Goal: Navigation & Orientation: Find specific page/section

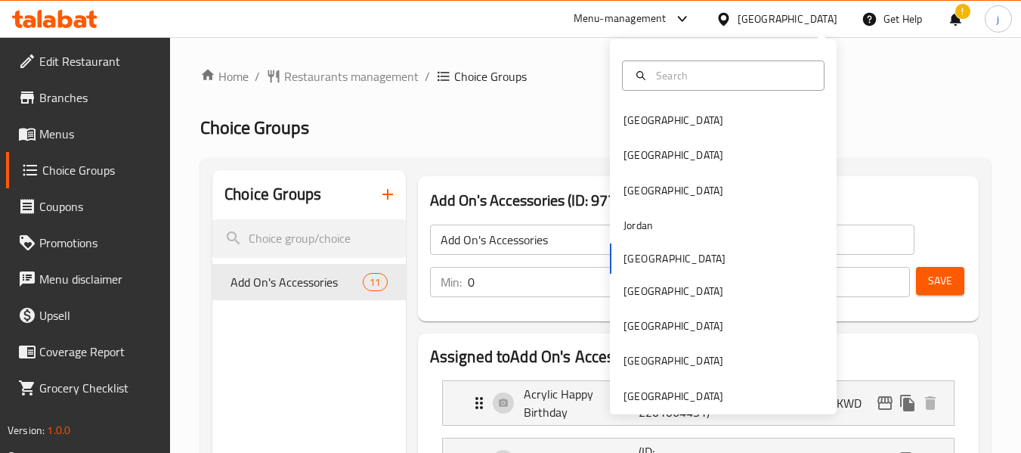
click at [691, 392] on div "[GEOGRAPHIC_DATA]" at bounding box center [673, 396] width 100 height 17
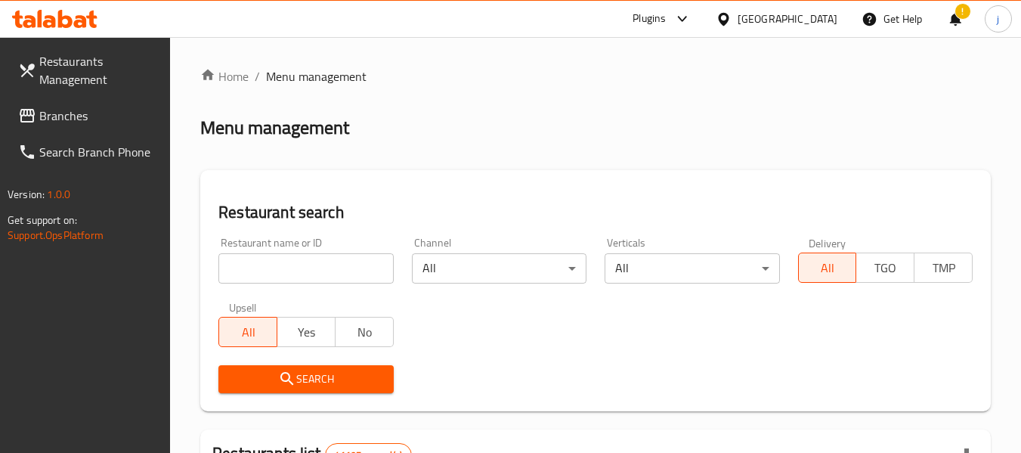
click at [68, 125] on span "Branches" at bounding box center [98, 116] width 119 height 18
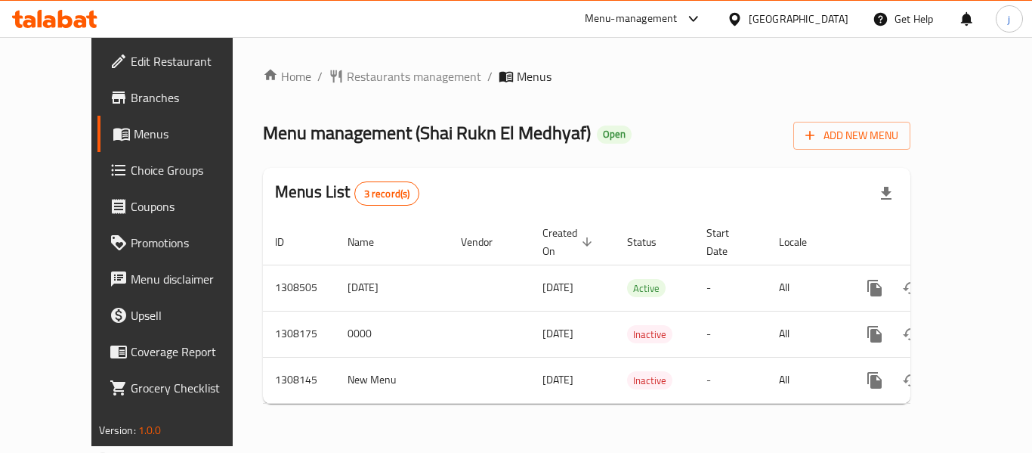
click at [755, 24] on div "[GEOGRAPHIC_DATA]" at bounding box center [799, 19] width 100 height 17
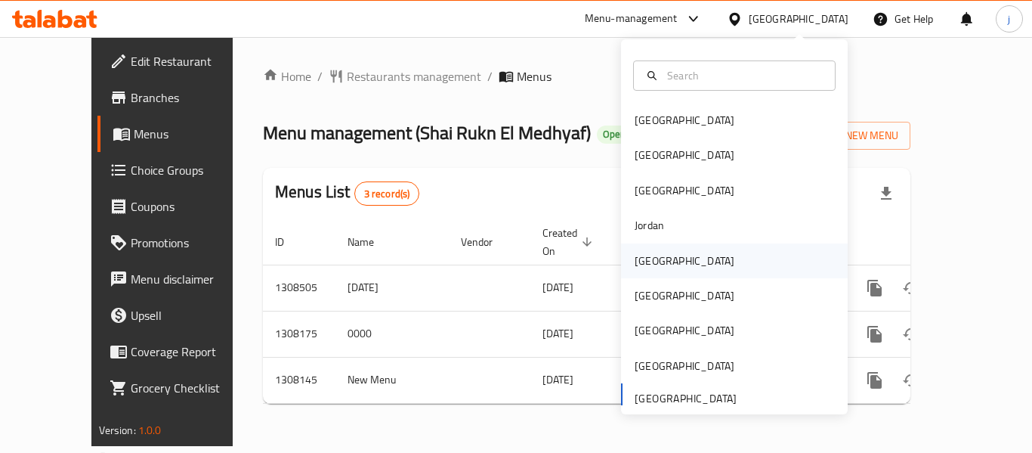
click at [658, 257] on div "[GEOGRAPHIC_DATA]" at bounding box center [684, 260] width 124 height 35
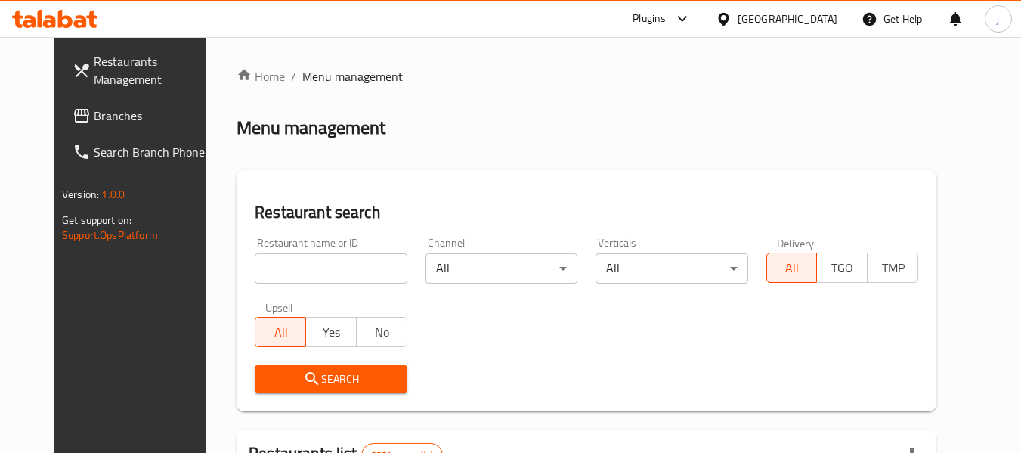
click at [94, 110] on span "Branches" at bounding box center [153, 116] width 119 height 18
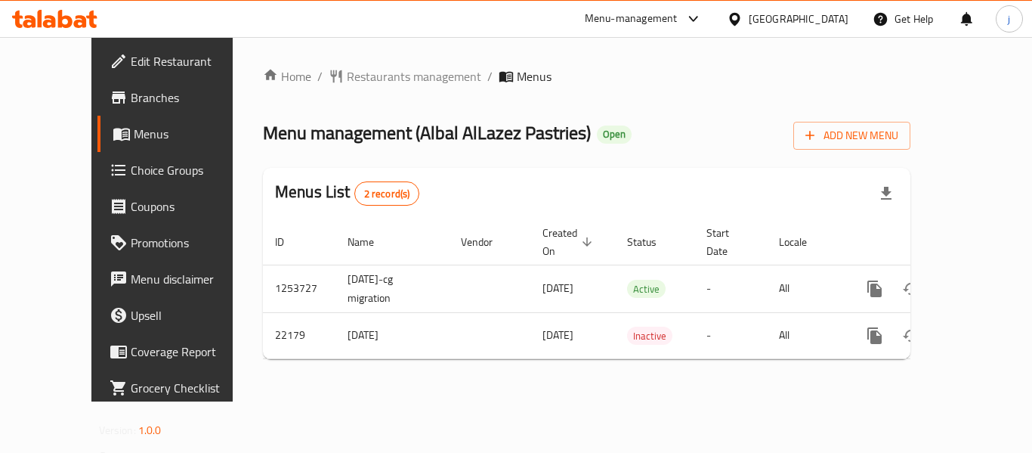
click at [823, 14] on div "[GEOGRAPHIC_DATA]" at bounding box center [799, 19] width 100 height 17
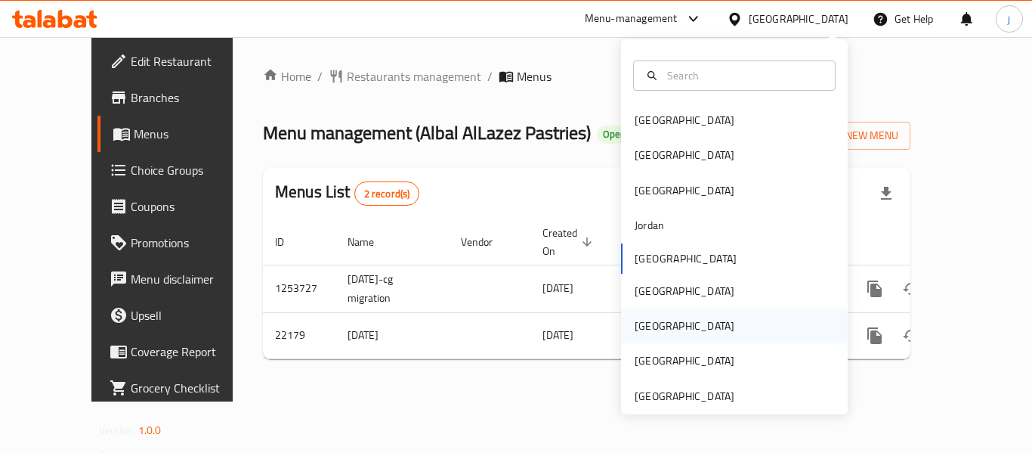
click at [622, 330] on div "[GEOGRAPHIC_DATA]" at bounding box center [684, 325] width 124 height 35
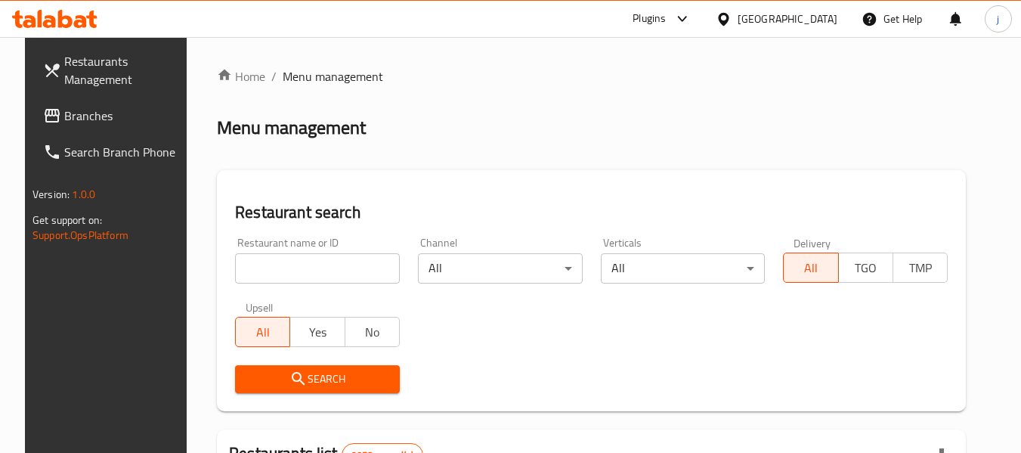
click at [64, 114] on span "Branches" at bounding box center [123, 116] width 119 height 18
